Goal: Transaction & Acquisition: Book appointment/travel/reservation

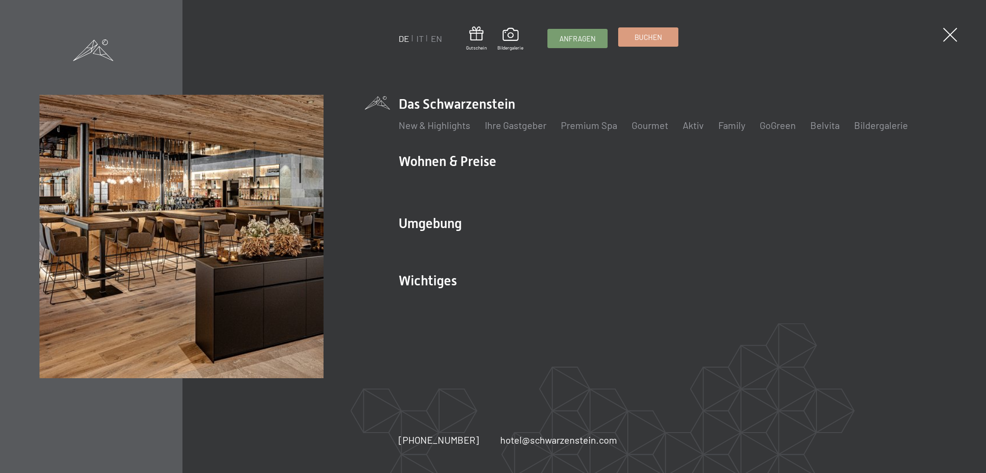
click at [656, 34] on span "Buchen" at bounding box center [648, 37] width 27 height 10
click at [647, 40] on span "Buchen" at bounding box center [648, 37] width 27 height 10
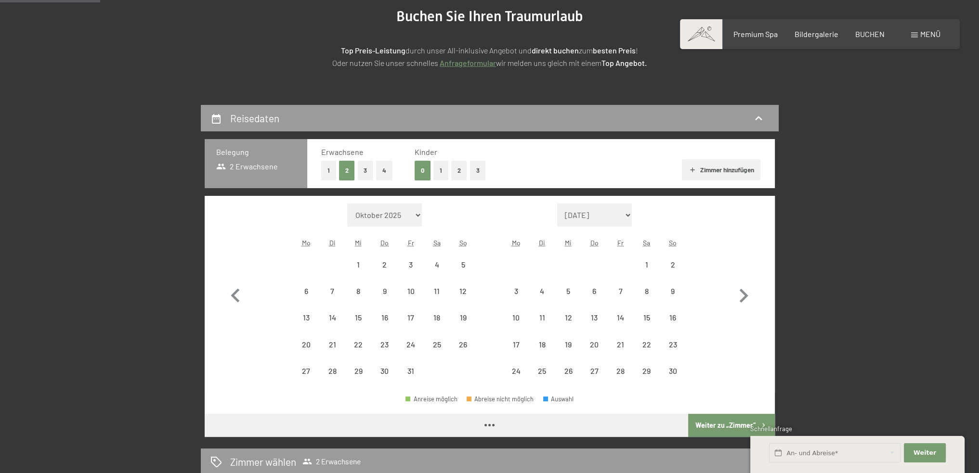
scroll to position [144, 0]
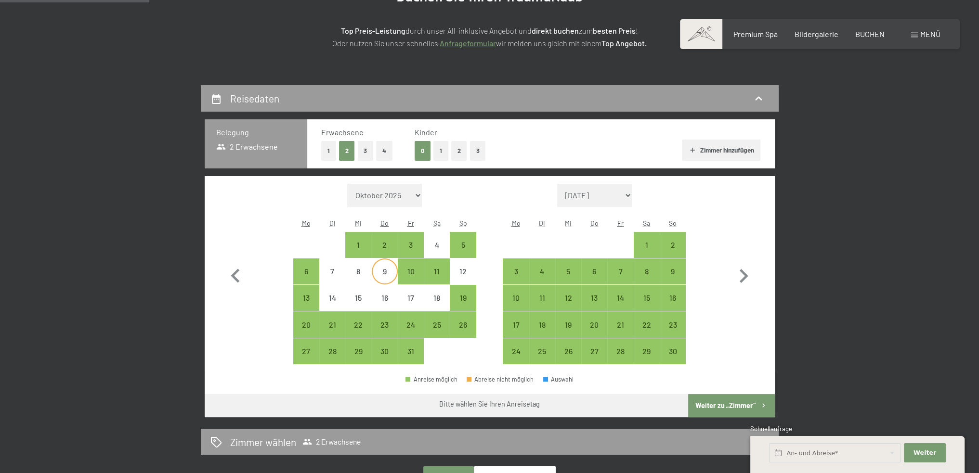
click at [384, 265] on div "9" at bounding box center [385, 272] width 24 height 24
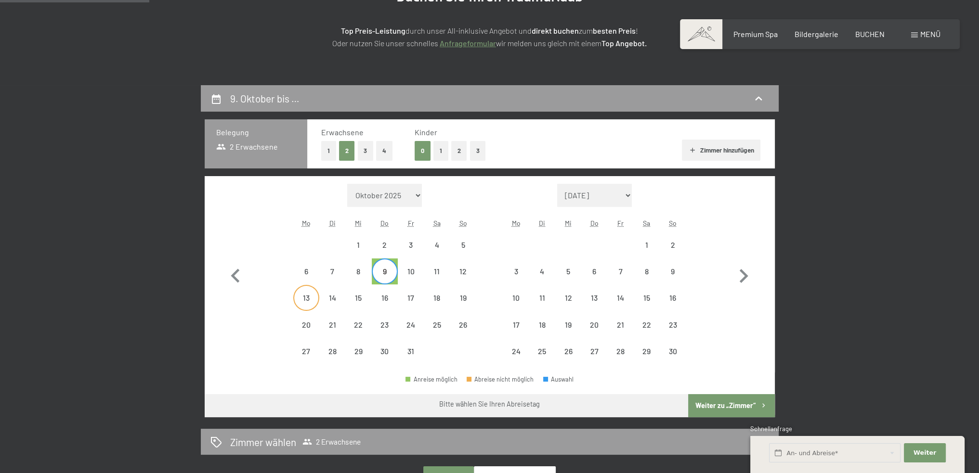
click at [301, 298] on div "13" at bounding box center [306, 306] width 24 height 24
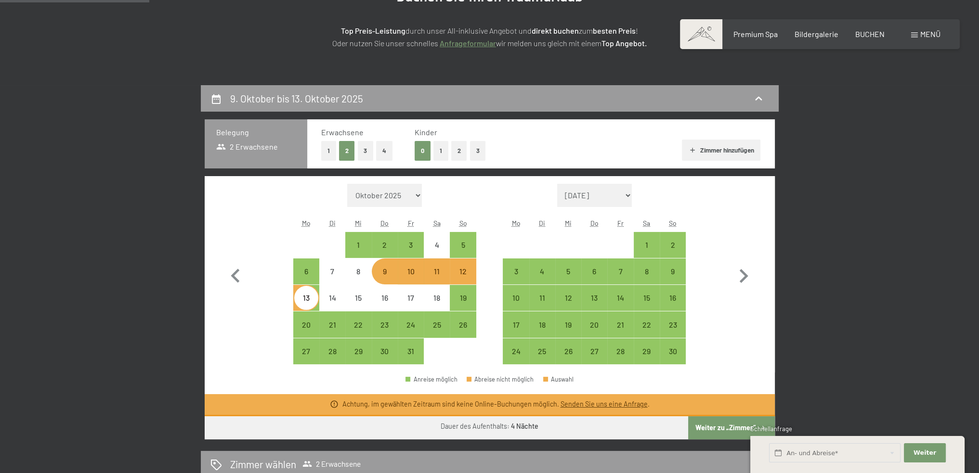
click at [465, 271] on div "12" at bounding box center [463, 280] width 24 height 24
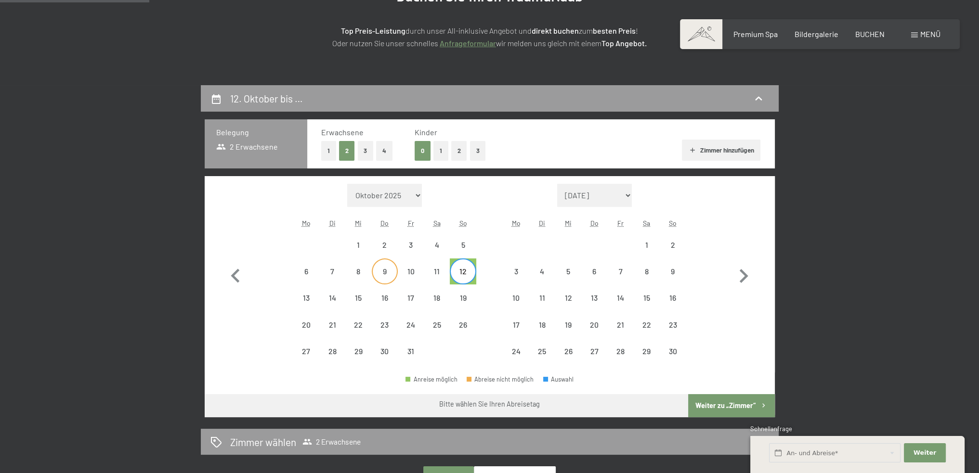
click at [378, 273] on div "9" at bounding box center [385, 280] width 24 height 24
click at [464, 270] on div "12" at bounding box center [463, 280] width 24 height 24
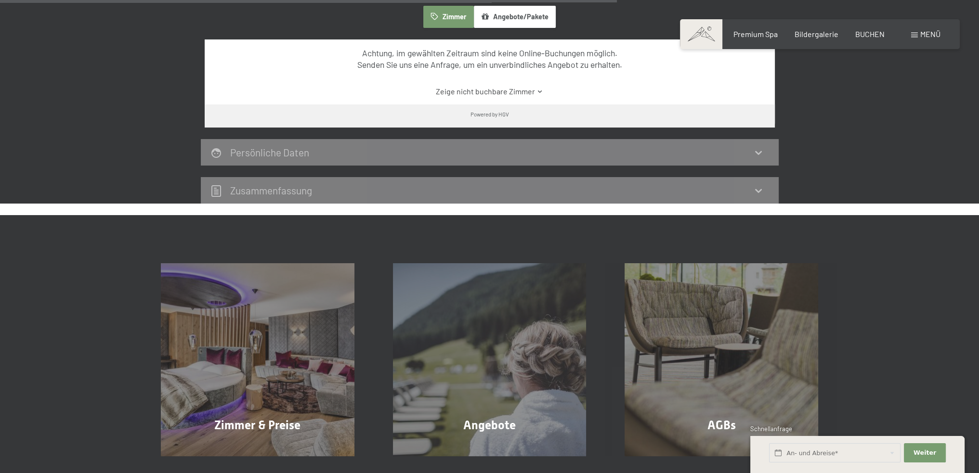
scroll to position [674, 0]
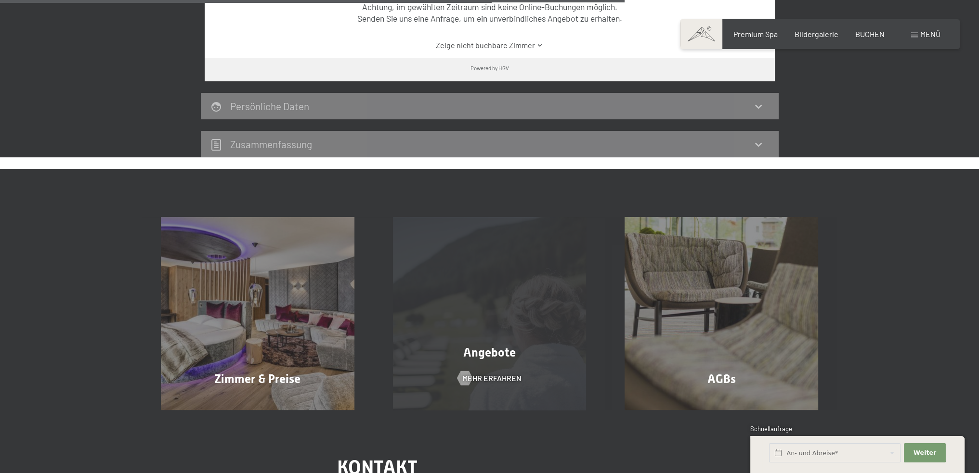
click at [441, 371] on div "Angebote Mehr erfahren" at bounding box center [490, 314] width 232 height 194
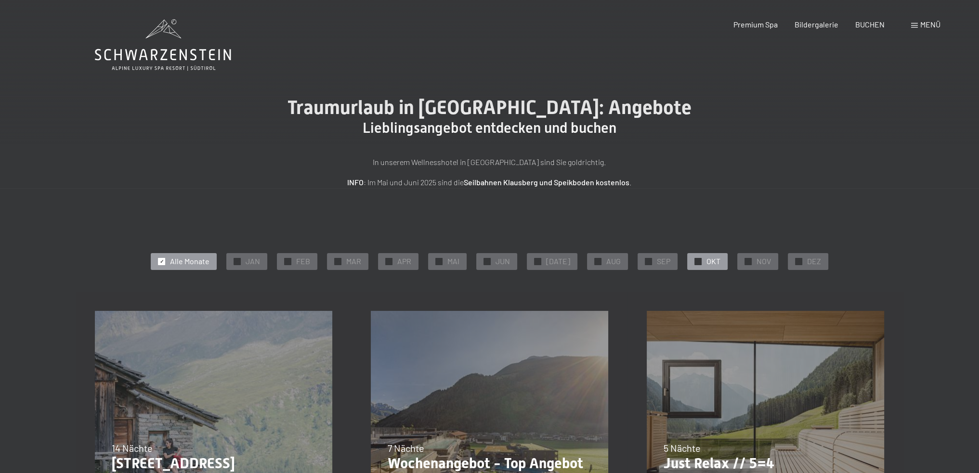
click at [692, 258] on div "✓ OKT" at bounding box center [707, 261] width 40 height 16
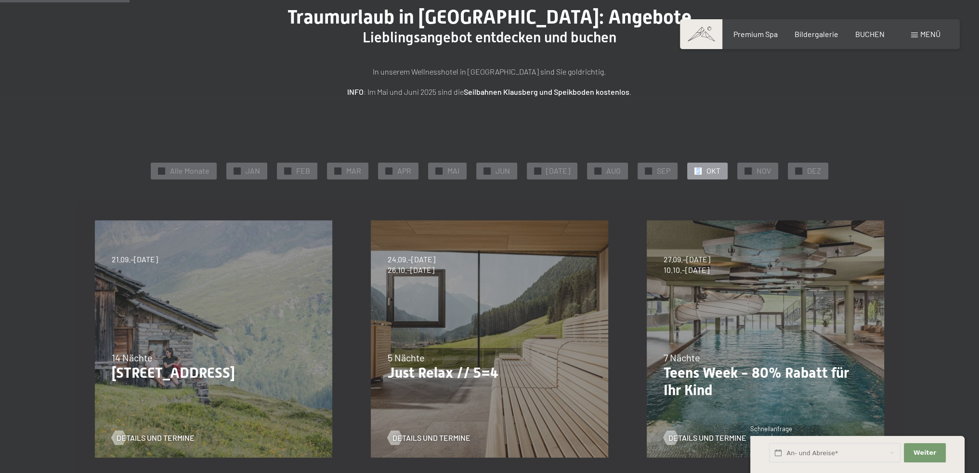
scroll to position [144, 0]
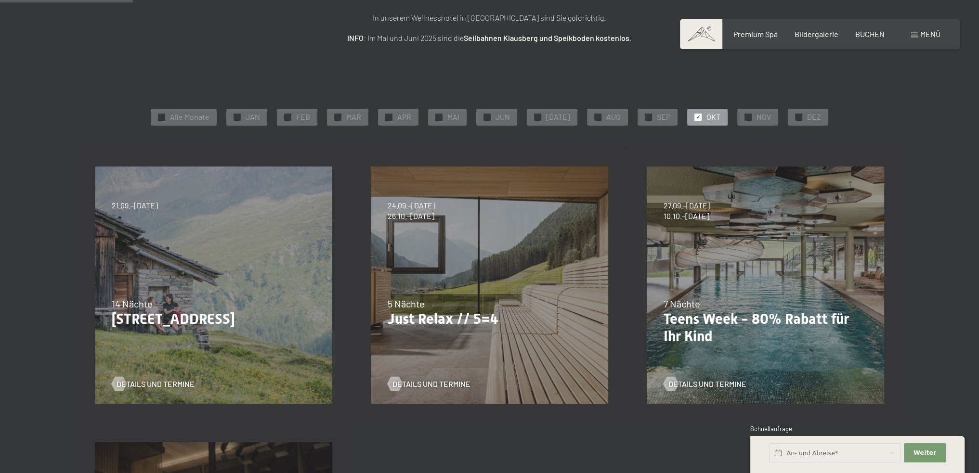
click at [472, 342] on div "24.09.–[DATE] 26.10.–[DATE] 21.12.–[DATE] 04.01.–[DATE] 08.03.–[DATE] 08.11.–[D…" at bounding box center [490, 285] width 276 height 276
click at [448, 315] on p "Just Relax // 5=4" at bounding box center [490, 319] width 204 height 17
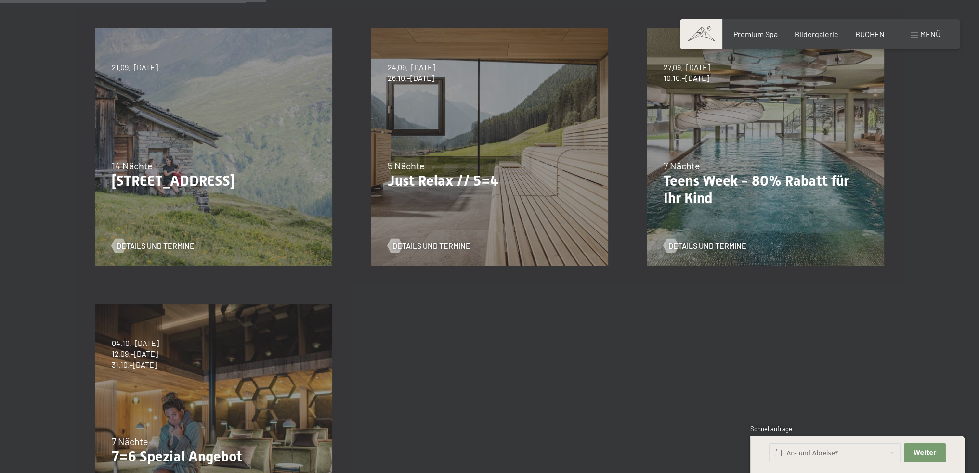
scroll to position [289, 0]
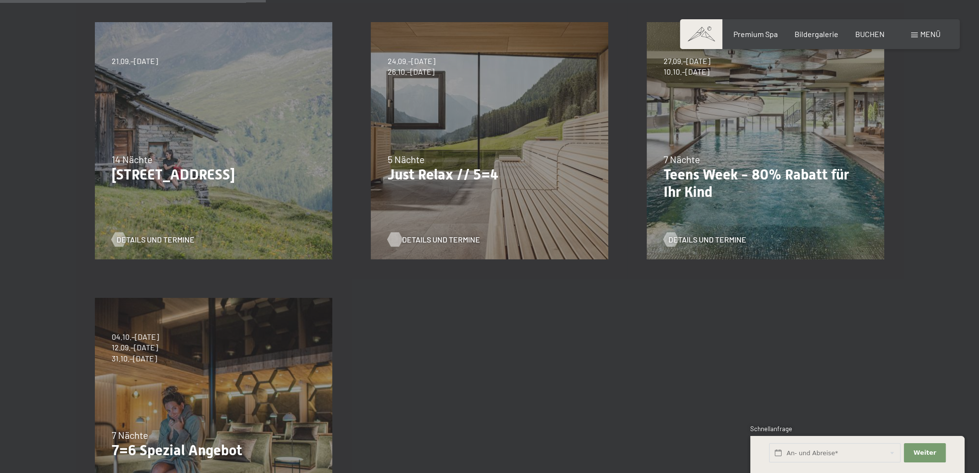
click at [427, 241] on span "Details und Termine" at bounding box center [441, 240] width 78 height 11
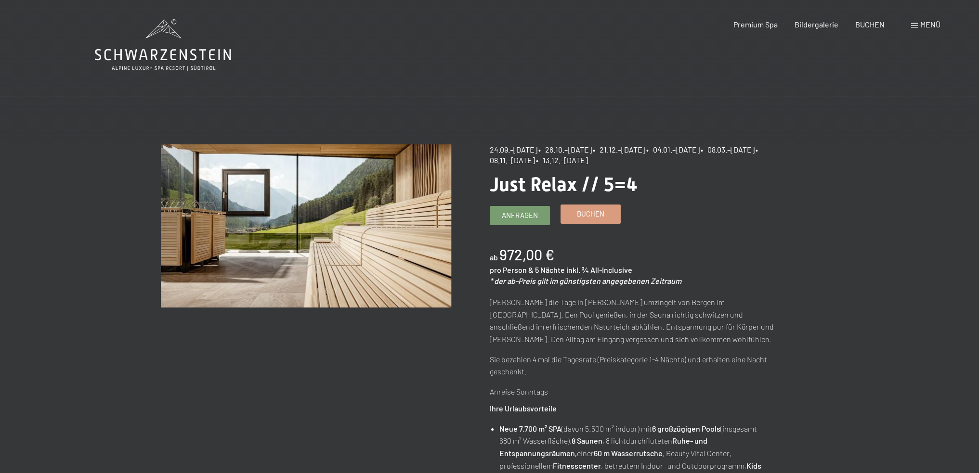
click at [576, 223] on link "Buchen" at bounding box center [590, 214] width 59 height 18
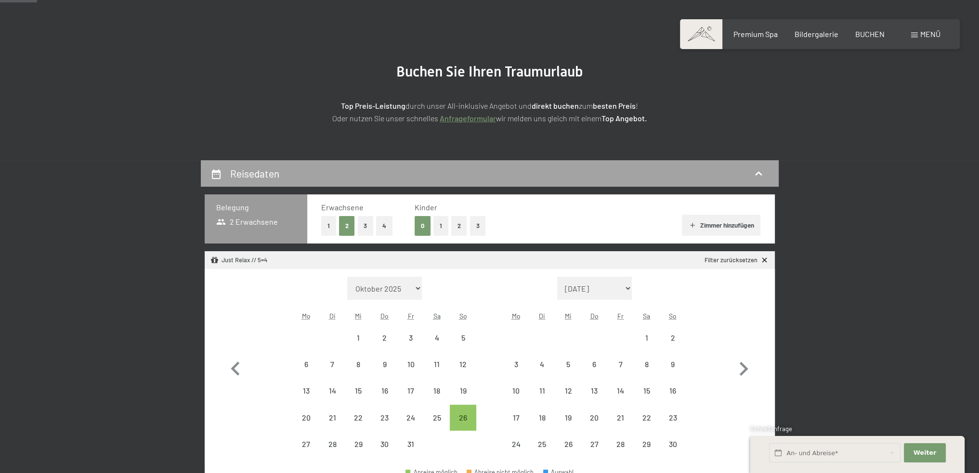
scroll to position [144, 0]
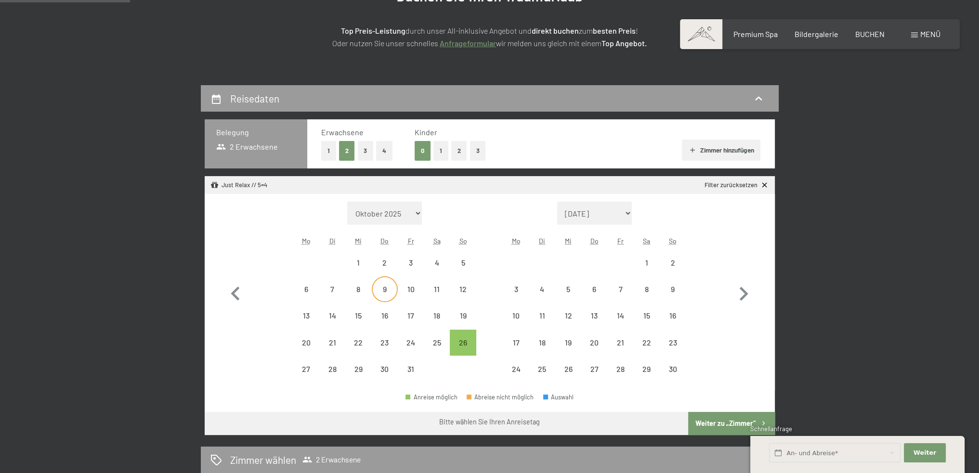
click at [380, 290] on div "9" at bounding box center [385, 298] width 24 height 24
click at [455, 286] on div "12" at bounding box center [463, 298] width 24 height 24
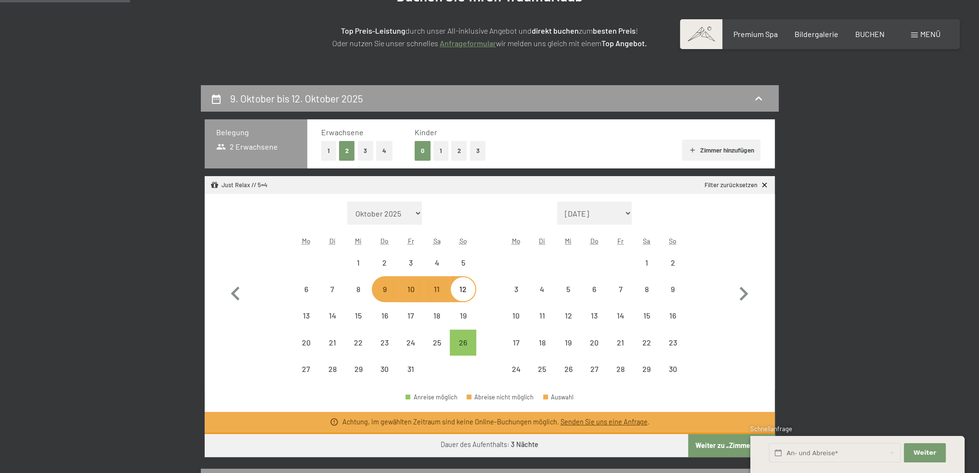
click at [461, 262] on span "Einwilligung Marketing*" at bounding box center [436, 265] width 79 height 10
click at [393, 262] on input "Einwilligung Marketing*" at bounding box center [388, 265] width 10 height 10
click at [461, 261] on span "Einwilligung Marketing*" at bounding box center [436, 265] width 79 height 10
click at [393, 261] on input "Einwilligung Marketing*" at bounding box center [388, 265] width 10 height 10
click at [462, 288] on div "12" at bounding box center [463, 298] width 24 height 24
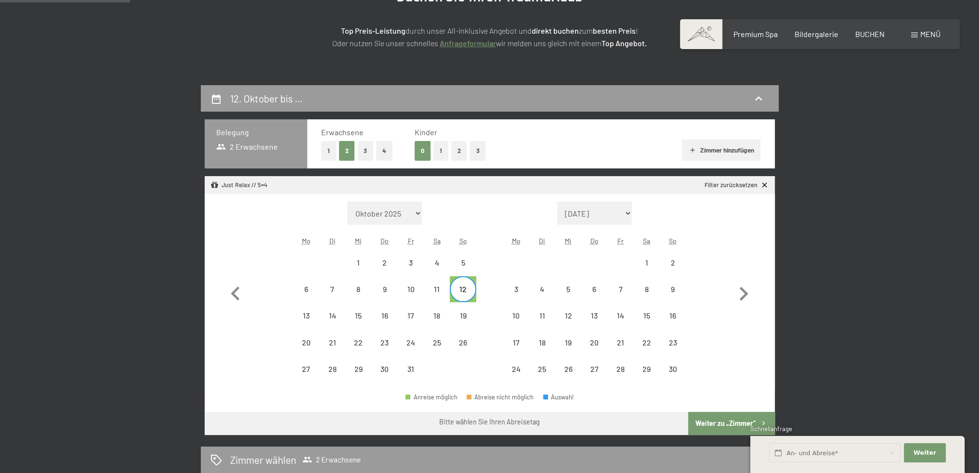
click at [463, 265] on span "Einwilligung Marketing*" at bounding box center [436, 265] width 79 height 10
checkbox input "true"
click at [382, 293] on div "9" at bounding box center [385, 298] width 24 height 24
click at [455, 290] on div "12" at bounding box center [463, 298] width 24 height 24
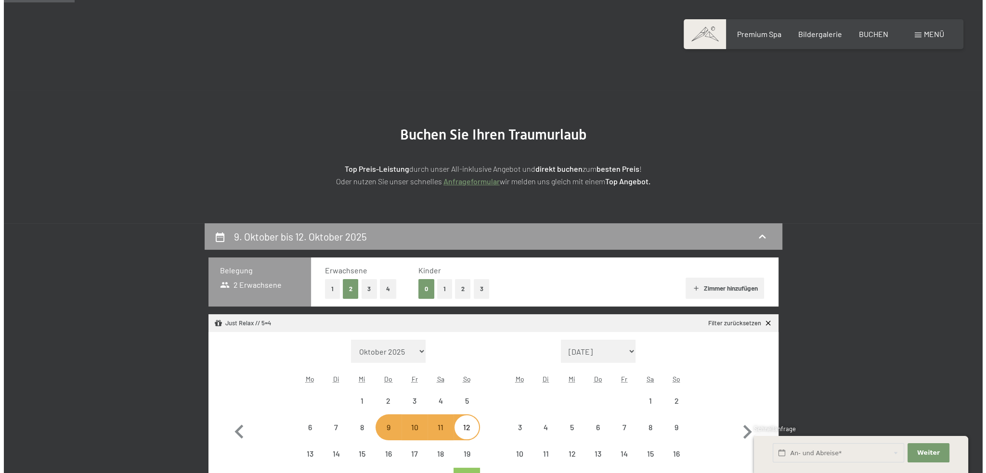
scroll to position [0, 0]
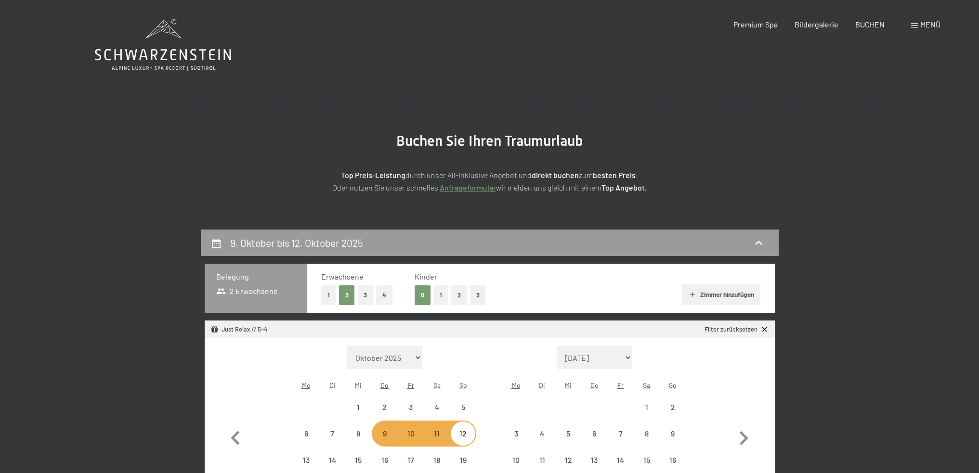
click at [924, 26] on span "Menü" at bounding box center [930, 24] width 20 height 9
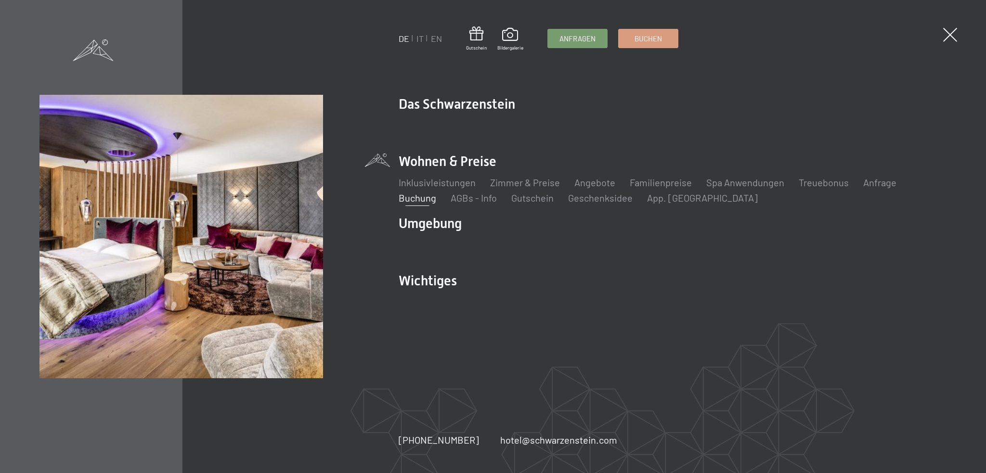
click at [447, 157] on li "Wohnen & Preise Inklusivleistungen Zimmer & Preise Liste Angebote Liste Familie…" at bounding box center [673, 178] width 548 height 52
click at [509, 181] on link "Zimmer & Preise" at bounding box center [525, 183] width 70 height 12
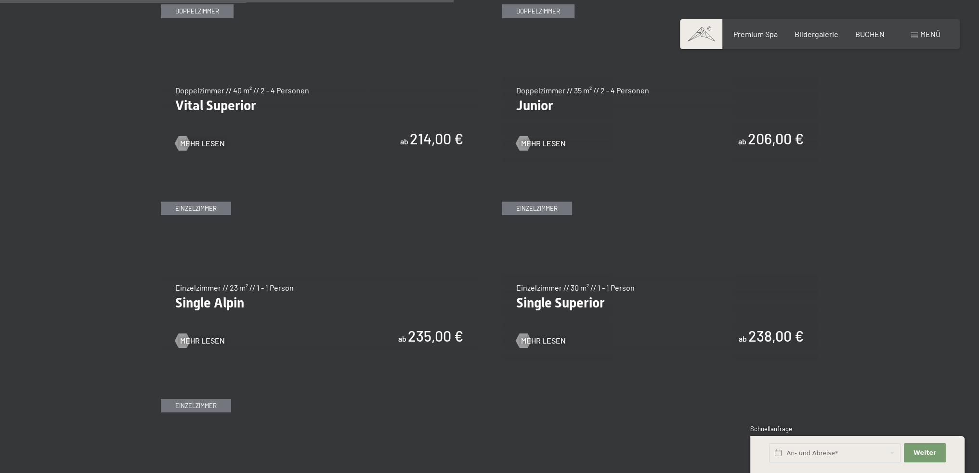
scroll to position [1349, 0]
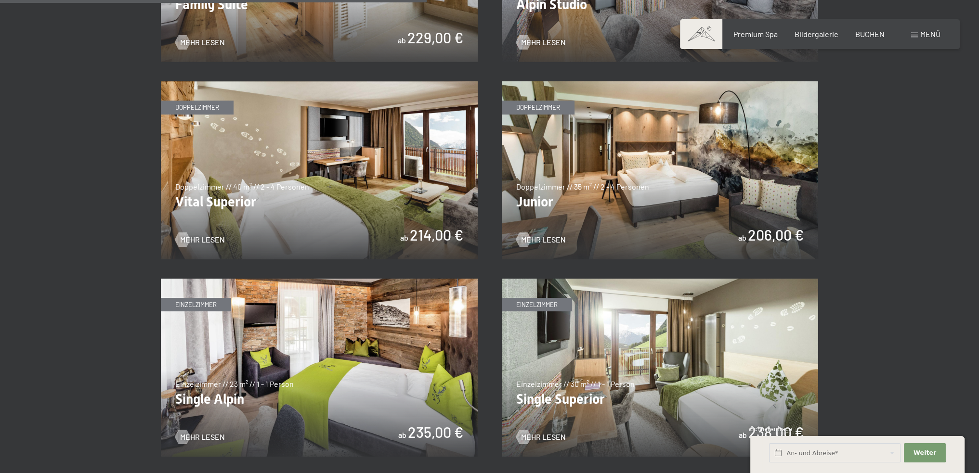
click at [547, 235] on span "Mehr Lesen" at bounding box center [543, 240] width 45 height 11
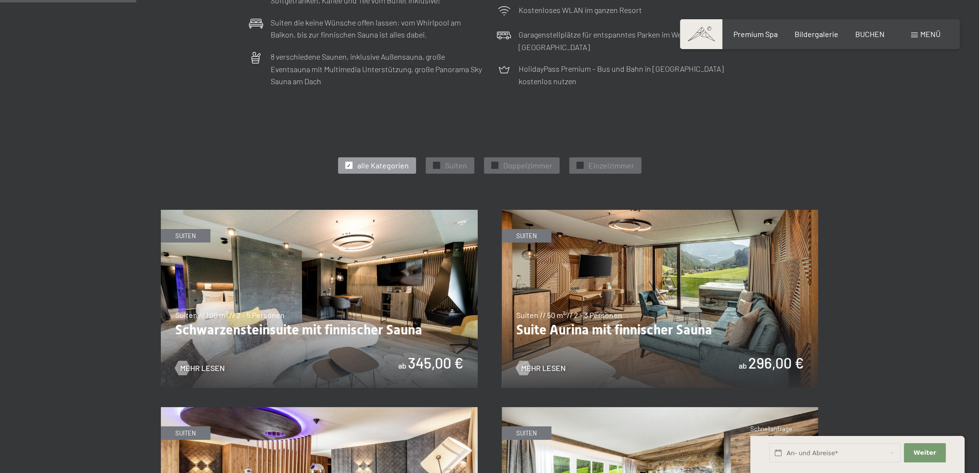
scroll to position [385, 0]
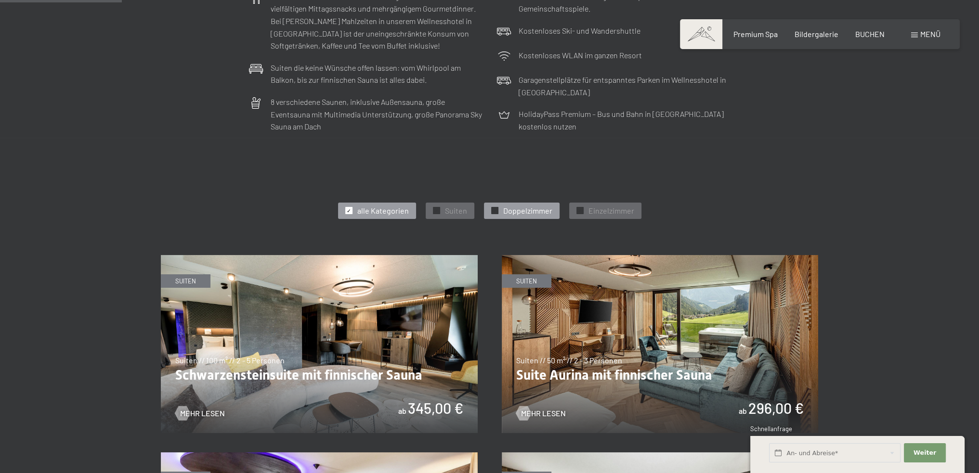
click at [512, 213] on span "Doppelzimmer" at bounding box center [527, 211] width 49 height 11
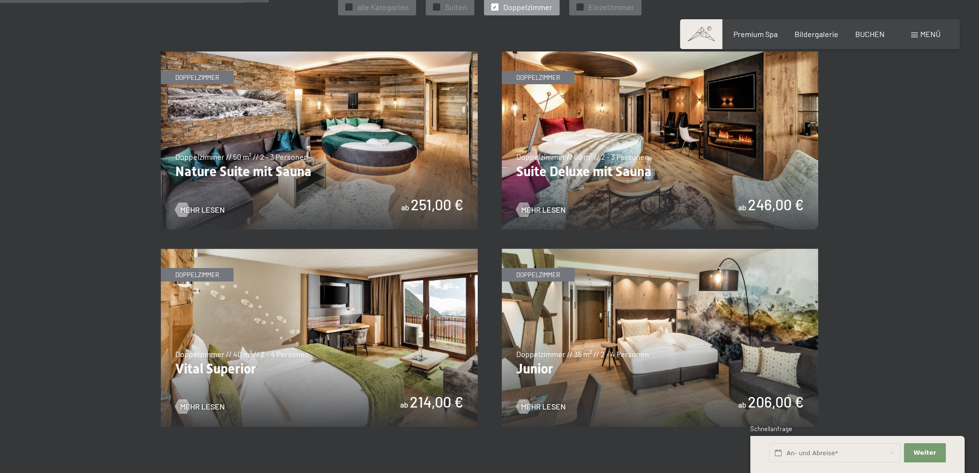
scroll to position [578, 0]
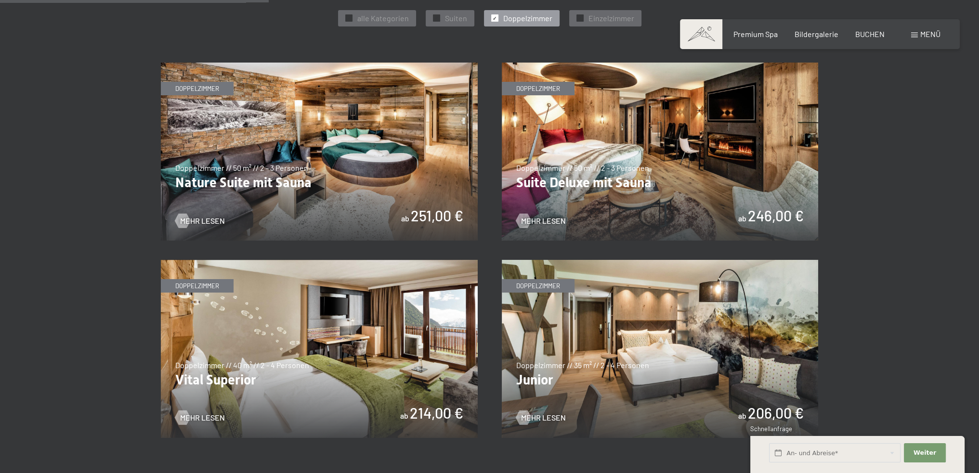
click at [775, 418] on img at bounding box center [660, 349] width 317 height 178
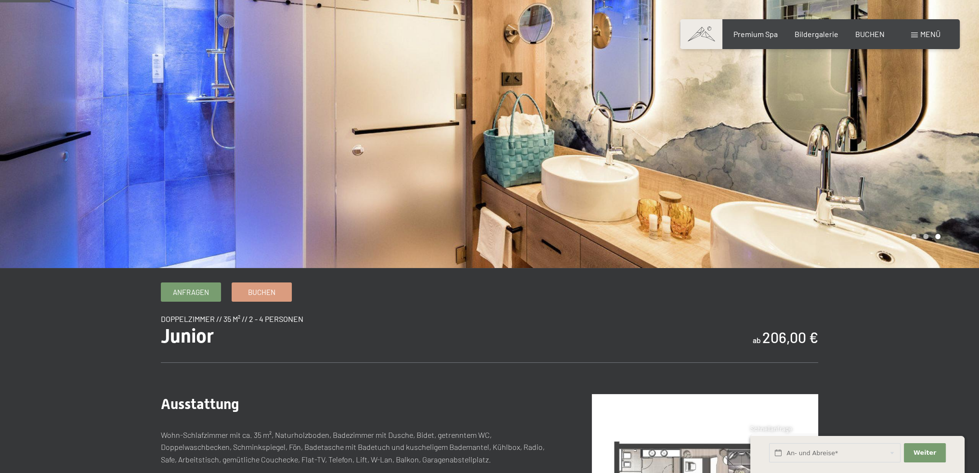
scroll to position [48, 0]
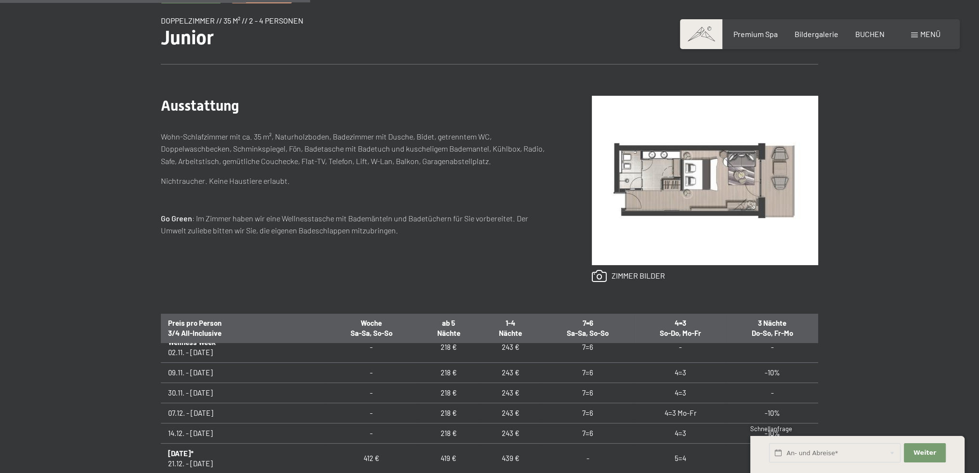
scroll to position [144, 0]
click at [925, 453] on span "Weiter" at bounding box center [925, 453] width 23 height 9
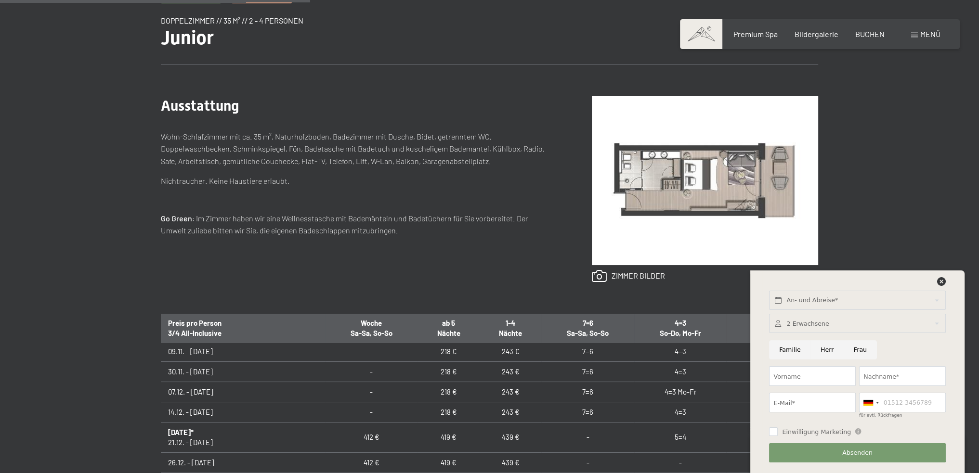
click at [822, 349] on input "Herr" at bounding box center [827, 351] width 33 height 20
radio input "true"
click at [801, 377] on input "Vorname" at bounding box center [812, 377] width 87 height 20
type input "Friedrich"
click at [866, 371] on input "Nachname*" at bounding box center [902, 377] width 87 height 20
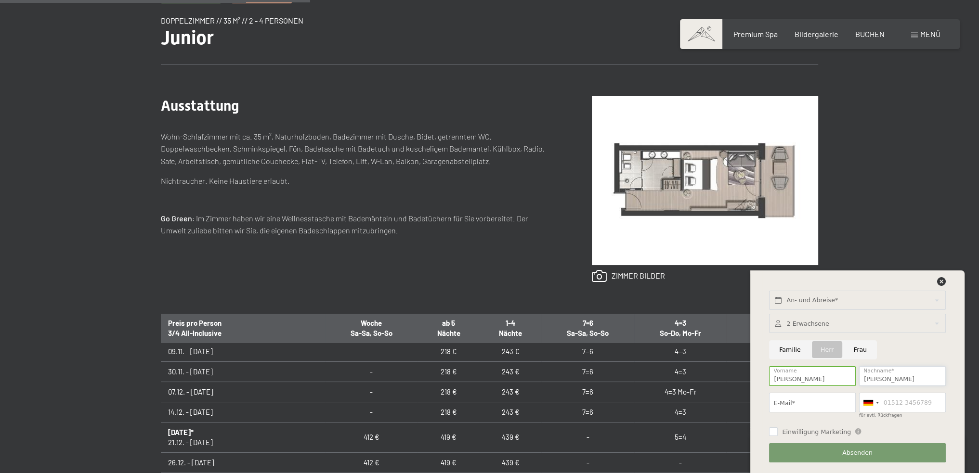
type input "Schaupp"
click at [808, 398] on input "E-Mail*" at bounding box center [812, 403] width 87 height 20
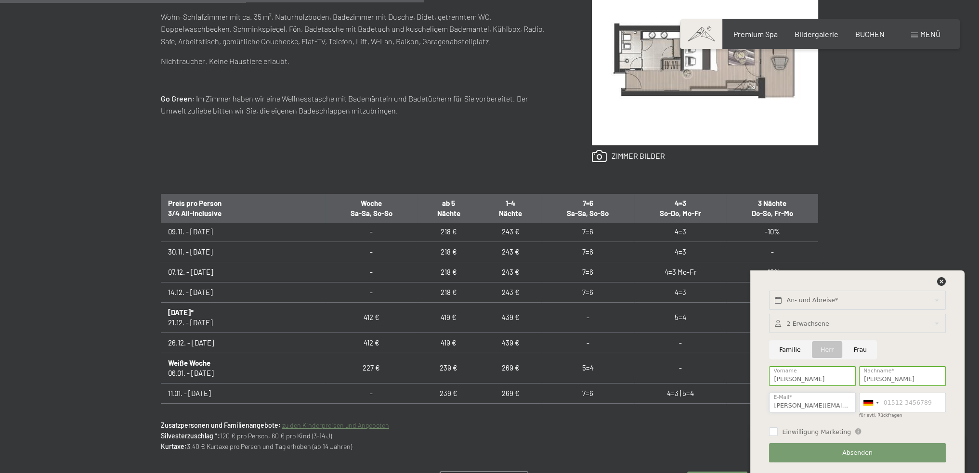
scroll to position [530, 0]
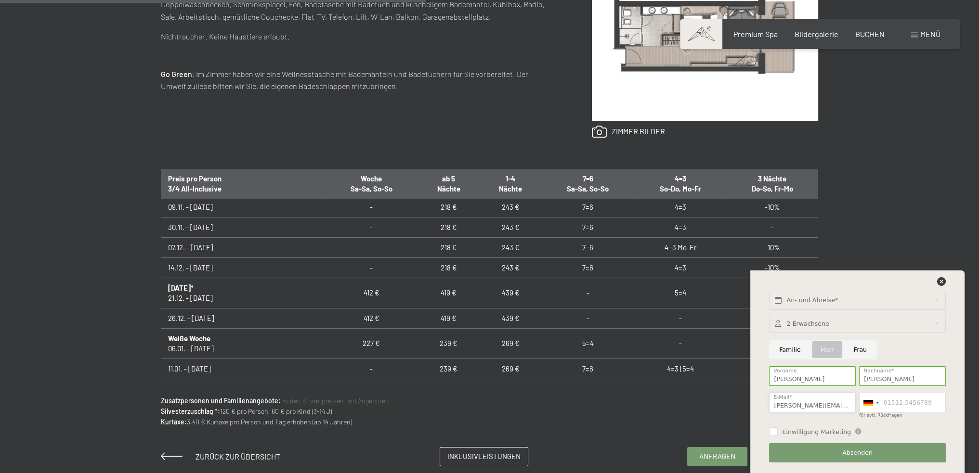
type input "friedrich@schauipp.net"
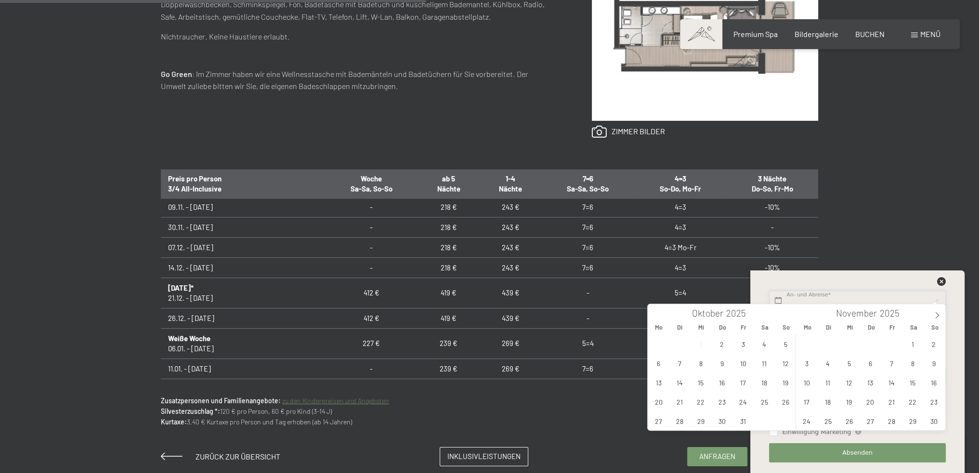
click at [829, 294] on input "text" at bounding box center [857, 301] width 176 height 20
click at [721, 367] on span "9" at bounding box center [722, 363] width 19 height 19
click at [664, 380] on span "13" at bounding box center [658, 382] width 19 height 19
type input "Do. 09.10.2025 - Mo. 13.10.2025"
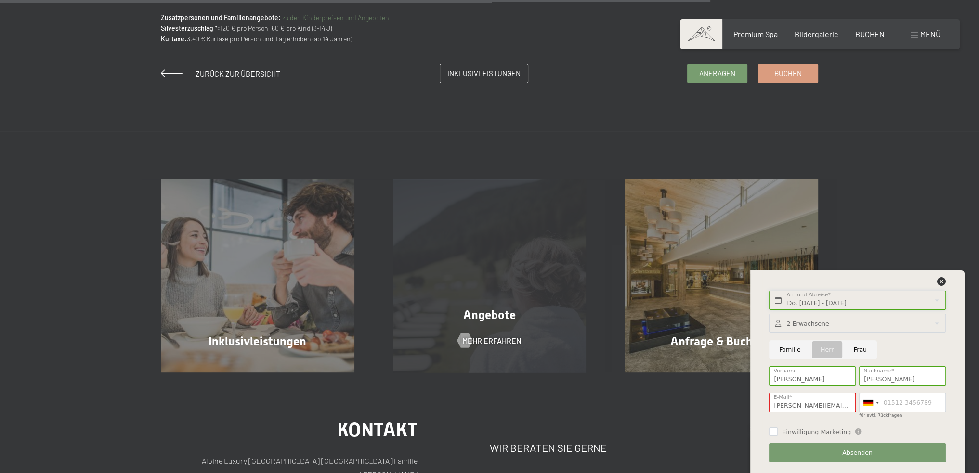
scroll to position [963, 0]
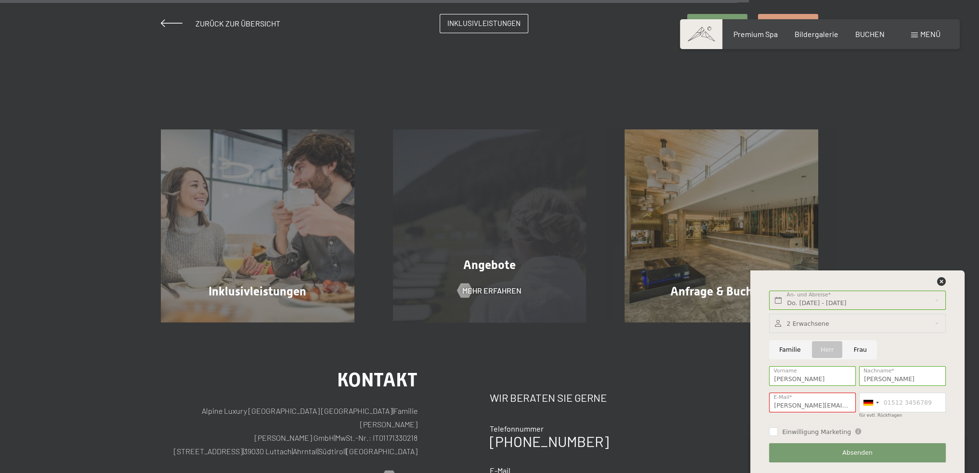
click at [484, 262] on span "Angebote" at bounding box center [489, 265] width 52 height 14
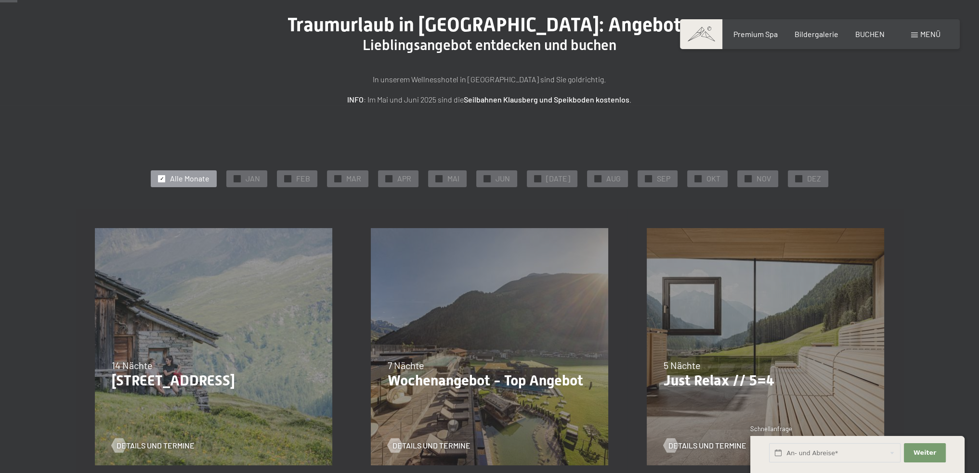
scroll to position [96, 0]
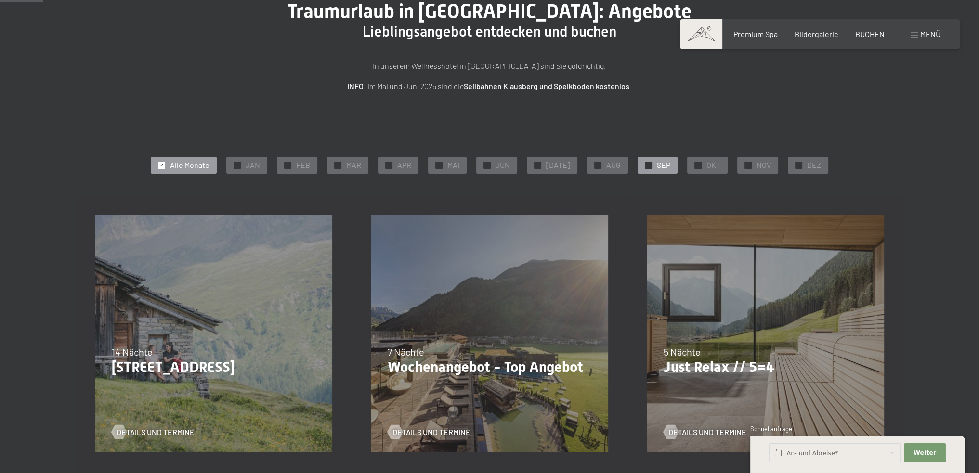
click at [657, 166] on span "SEP" at bounding box center [663, 165] width 13 height 11
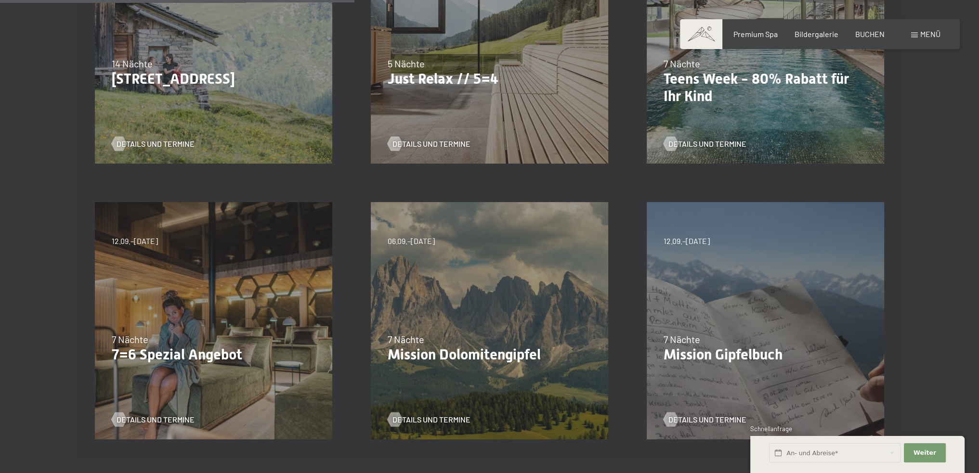
scroll to position [385, 0]
click at [156, 320] on div "04.10.–26.10.2025 01.11.–21.12.2025 10.01.–01.02.2026 07.03.–29.03.2026 16.05.–…" at bounding box center [214, 321] width 276 height 276
click at [181, 326] on div "04.10.–26.10.2025 01.11.–21.12.2025 10.01.–01.02.2026 07.03.–29.03.2026 16.05.–…" at bounding box center [214, 321] width 276 height 276
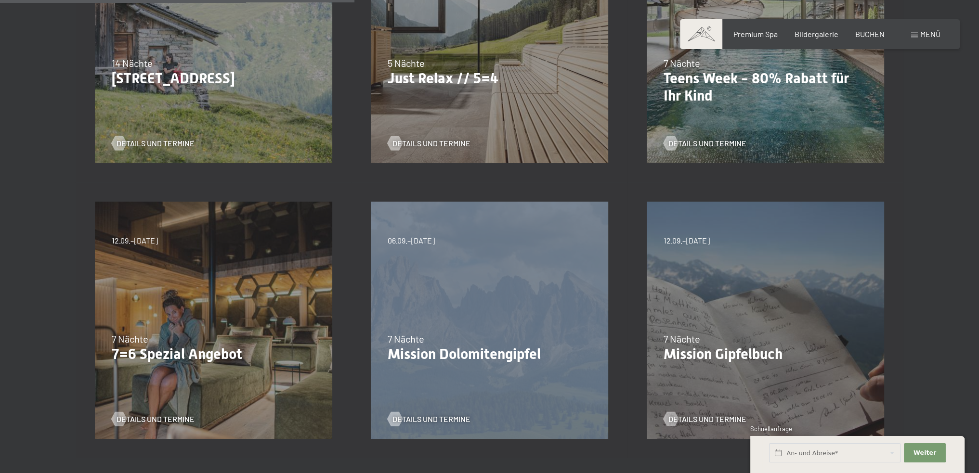
click at [181, 326] on div "04.10.–26.10.2025 01.11.–21.12.2025 10.01.–01.02.2026 07.03.–29.03.2026 16.05.–…" at bounding box center [214, 321] width 276 height 276
click at [157, 419] on span "Details und Termine" at bounding box center [165, 419] width 78 height 11
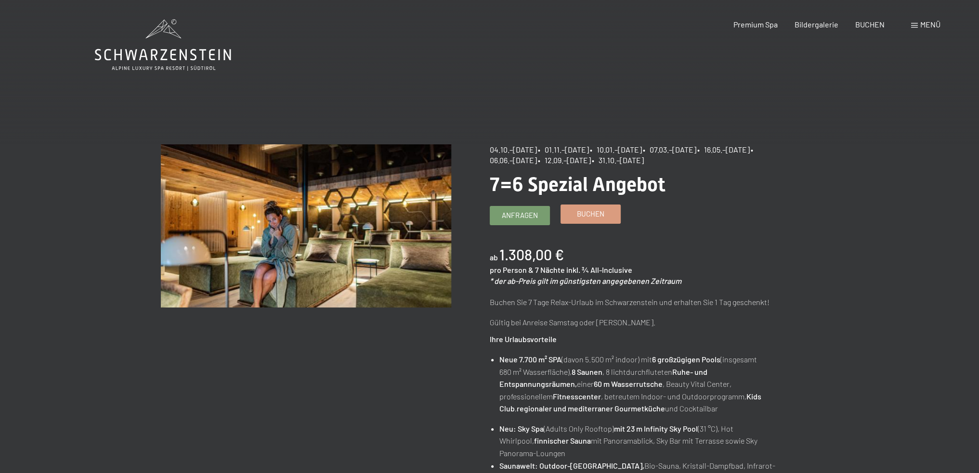
click at [593, 215] on span "Buchen" at bounding box center [590, 214] width 27 height 10
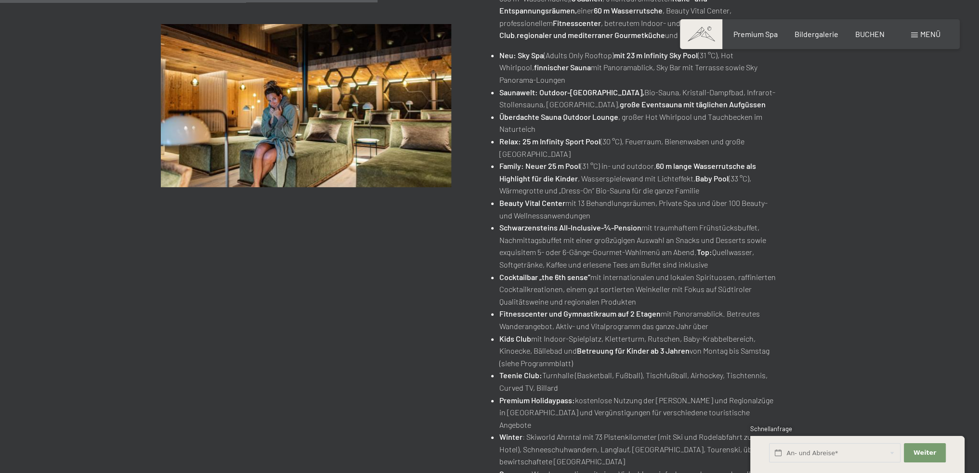
scroll to position [433, 0]
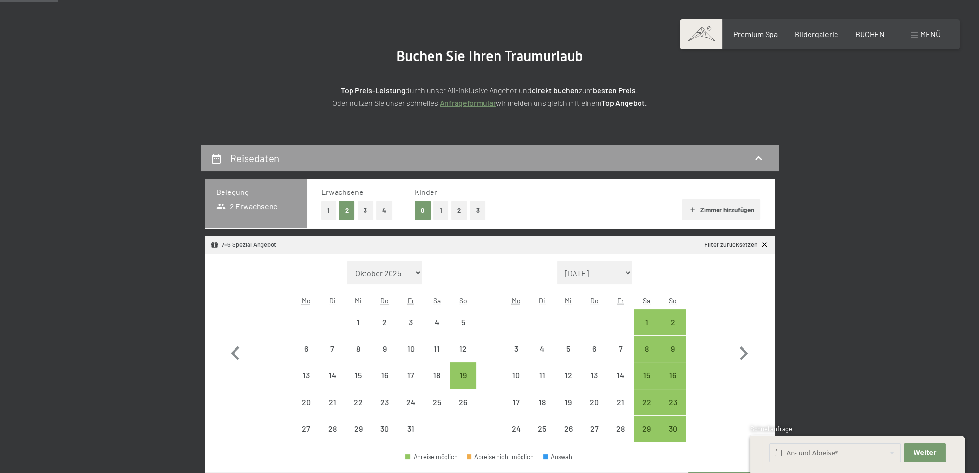
scroll to position [96, 0]
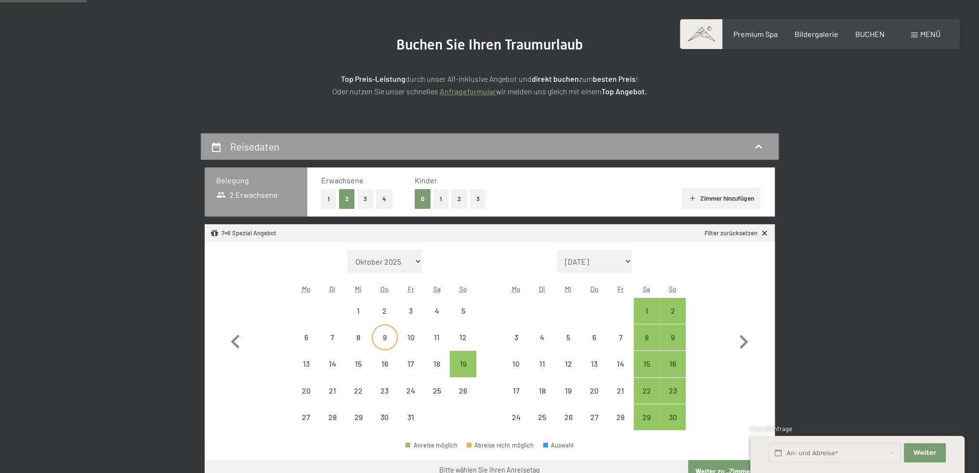
click at [382, 334] on div "9" at bounding box center [385, 346] width 24 height 24
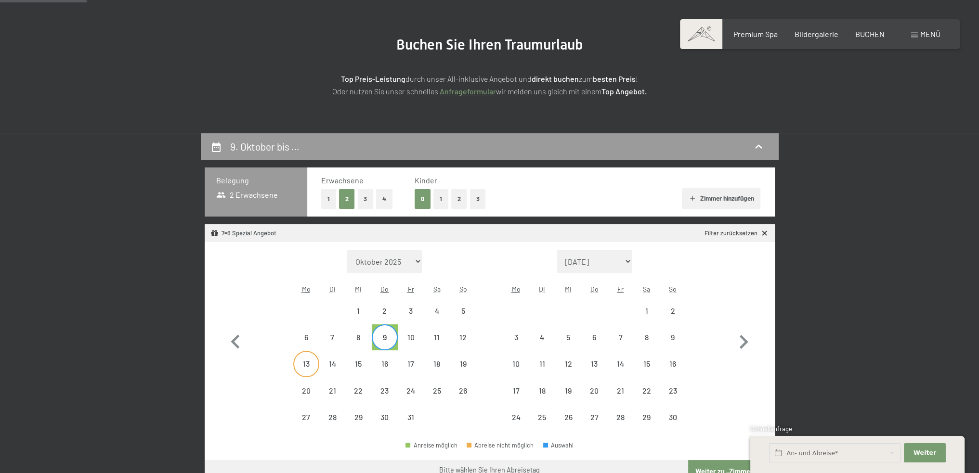
click at [313, 360] on div "13" at bounding box center [306, 372] width 24 height 24
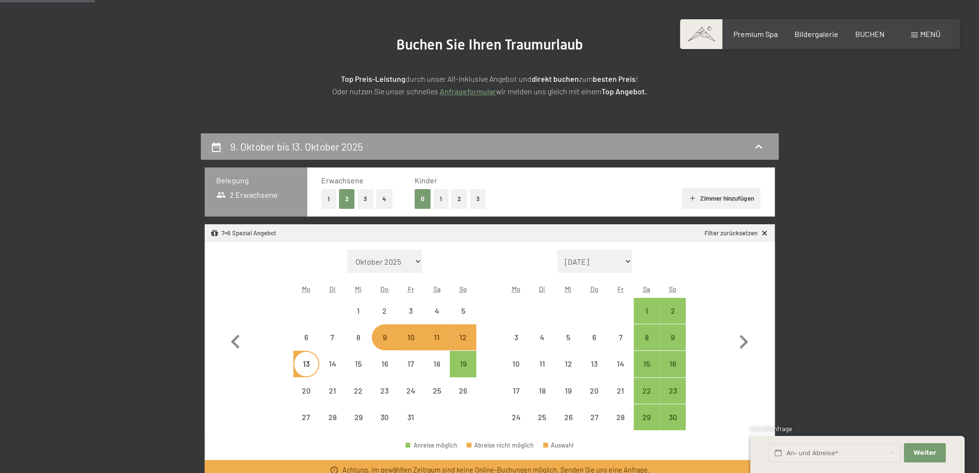
click at [463, 336] on div "12" at bounding box center [463, 346] width 24 height 24
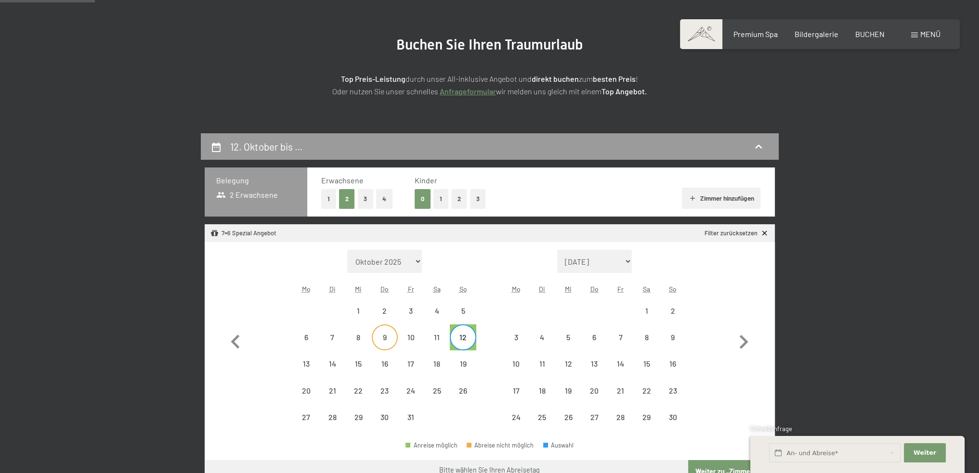
click at [383, 339] on div "9" at bounding box center [385, 346] width 24 height 24
click at [462, 339] on div "12" at bounding box center [463, 346] width 24 height 24
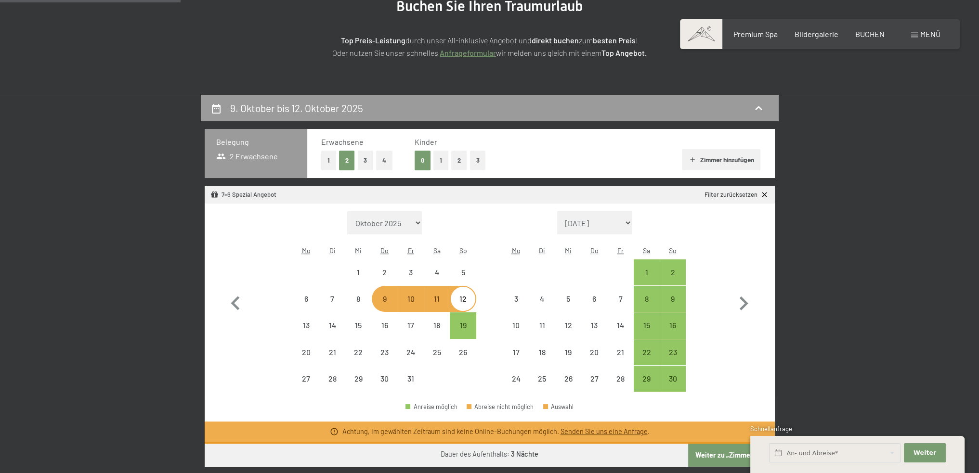
scroll to position [241, 0]
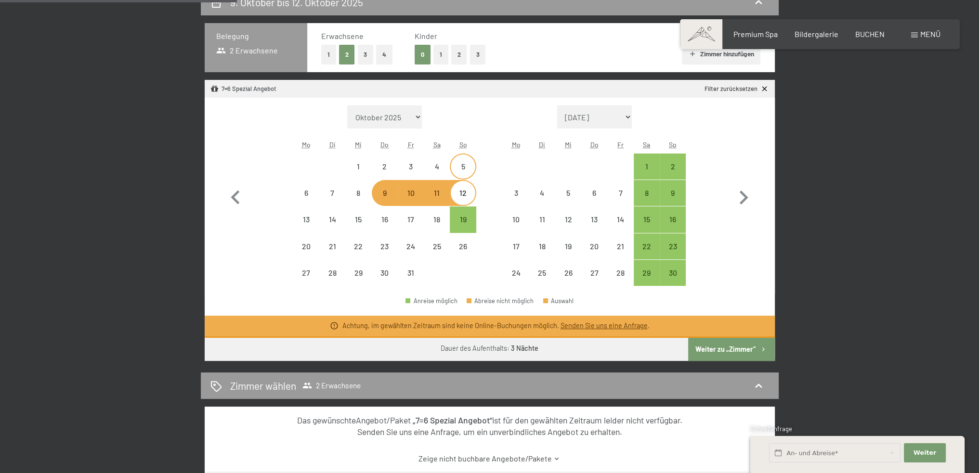
click at [462, 168] on div "5" at bounding box center [463, 175] width 24 height 24
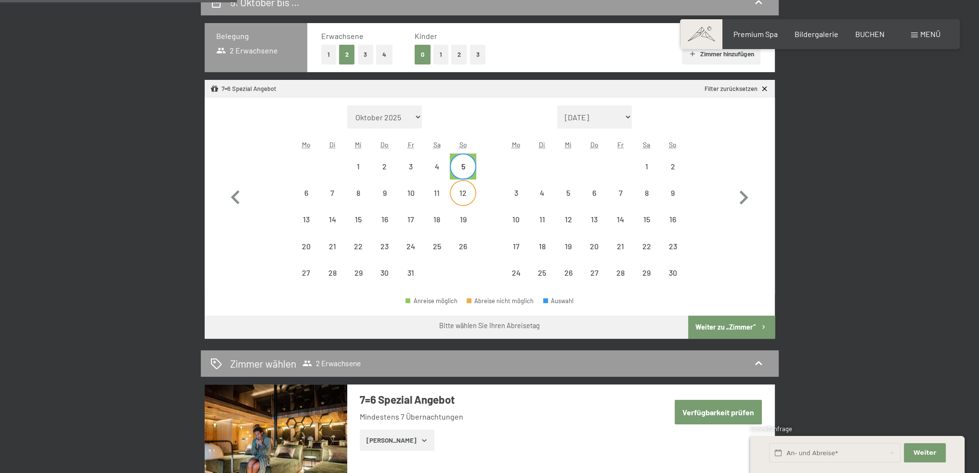
click at [462, 193] on div "12" at bounding box center [463, 201] width 24 height 24
